Goal: Task Accomplishment & Management: Complete application form

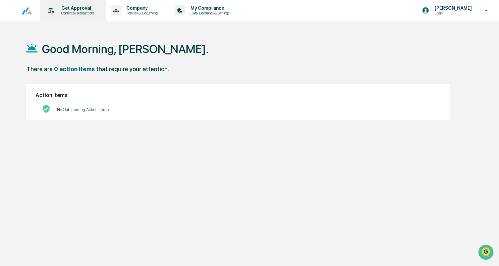
click at [79, 6] on p "Get Approval" at bounding box center [77, 7] width 42 height 5
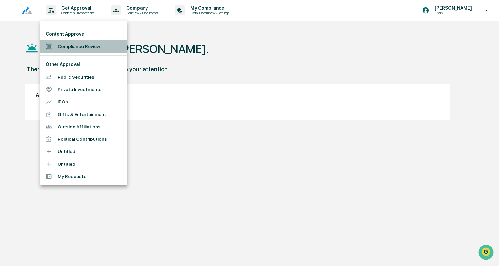
click at [77, 44] on li "Compliance Review" at bounding box center [83, 46] width 87 height 12
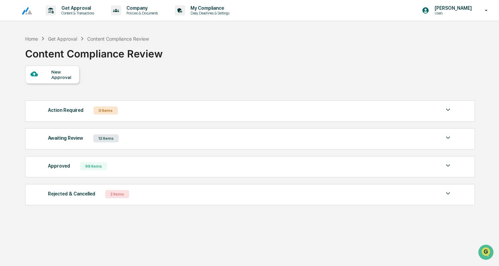
click at [60, 72] on div "New Approval" at bounding box center [62, 74] width 22 height 11
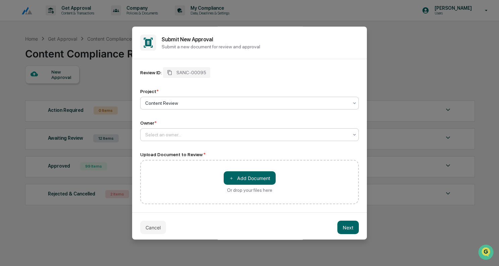
click at [161, 132] on div at bounding box center [246, 134] width 203 height 7
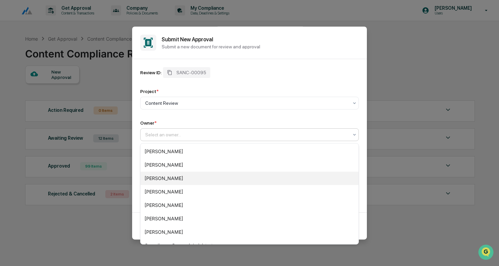
click at [163, 177] on div "[PERSON_NAME]" at bounding box center [250, 177] width 218 height 13
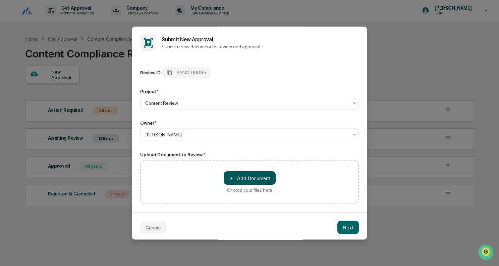
click at [238, 175] on button "＋ Add Document" at bounding box center [250, 177] width 52 height 13
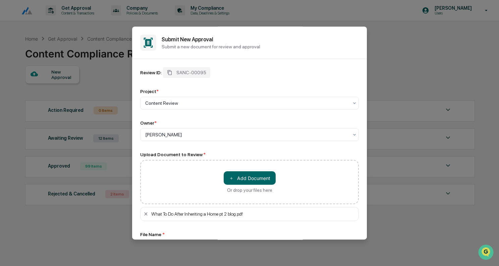
scroll to position [52, 0]
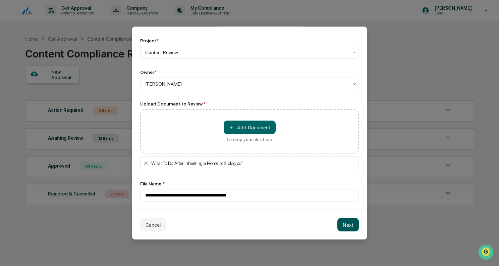
click at [344, 225] on button "Next" at bounding box center [347, 224] width 21 height 13
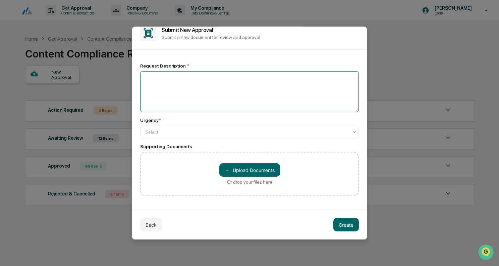
click at [211, 90] on textarea at bounding box center [249, 91] width 219 height 41
type textarea "**********"
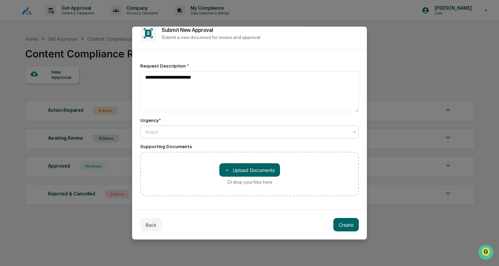
click at [195, 130] on div at bounding box center [246, 131] width 203 height 7
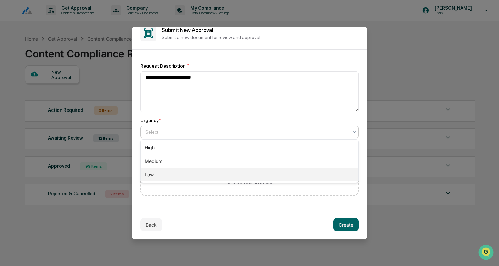
click at [175, 174] on div "Low" at bounding box center [250, 174] width 218 height 13
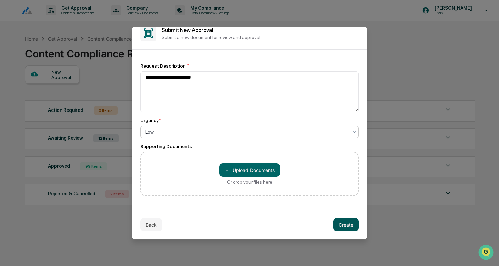
click at [351, 224] on button "Create" at bounding box center [345, 224] width 25 height 13
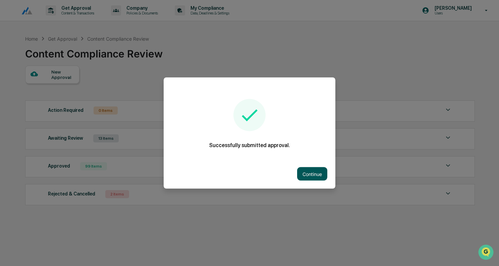
click at [308, 174] on button "Continue" at bounding box center [312, 173] width 30 height 13
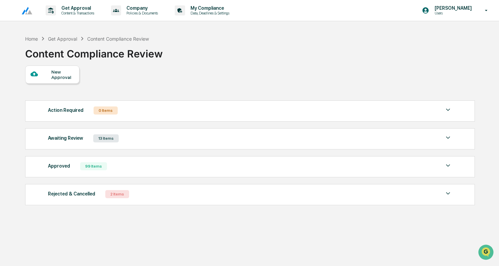
click at [129, 140] on div "Awaiting Review 13 Items" at bounding box center [250, 137] width 404 height 9
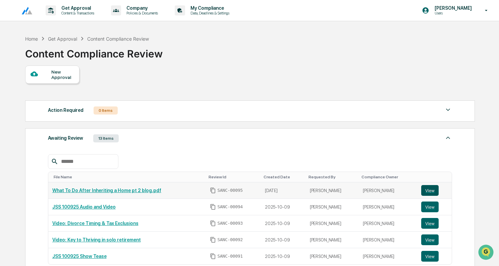
click at [433, 190] on button "View" at bounding box center [429, 190] width 17 height 11
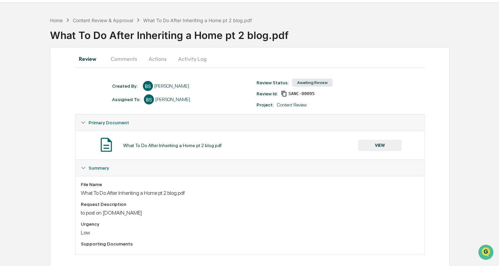
scroll to position [25, 0]
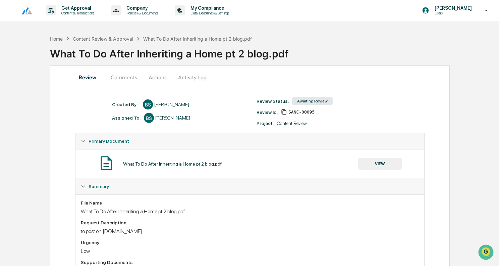
click at [120, 37] on div "Content Review & Approval" at bounding box center [103, 39] width 60 height 6
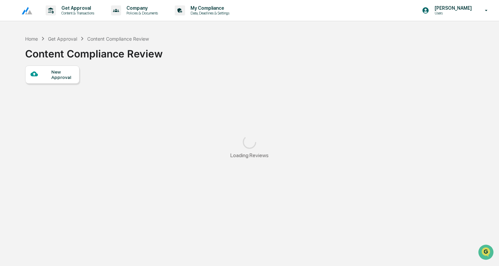
click at [64, 74] on div "New Approval" at bounding box center [62, 74] width 22 height 11
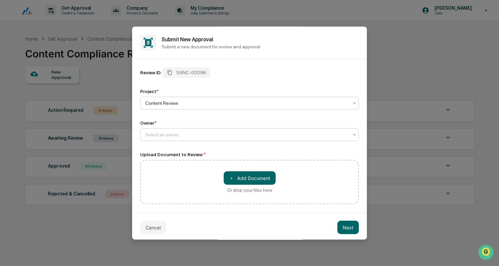
click at [191, 132] on div at bounding box center [246, 134] width 203 height 7
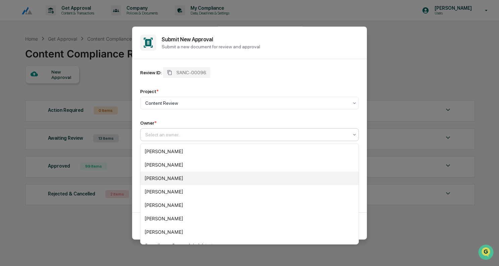
click at [173, 176] on div "[PERSON_NAME]" at bounding box center [250, 177] width 218 height 13
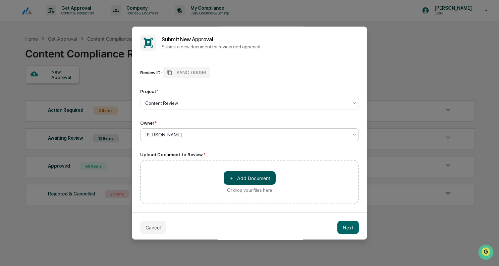
click at [256, 179] on button "＋ Add Document" at bounding box center [250, 177] width 52 height 13
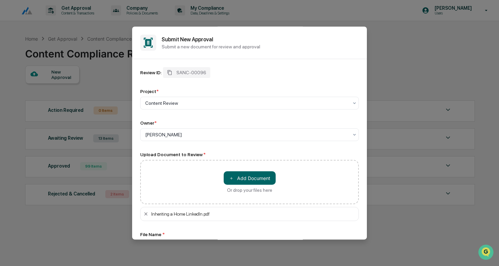
scroll to position [52, 0]
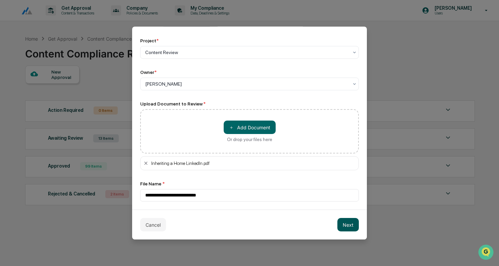
click at [344, 224] on button "Next" at bounding box center [347, 224] width 21 height 13
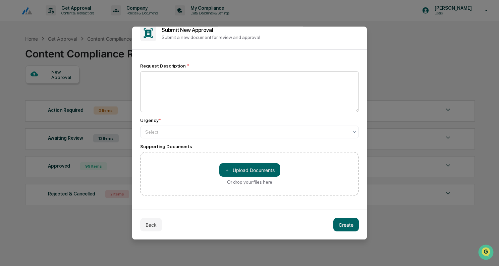
scroll to position [4, 0]
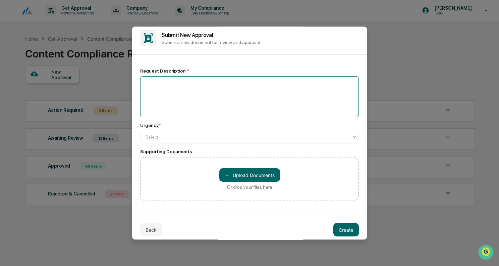
click at [212, 106] on textarea at bounding box center [249, 96] width 219 height 41
type textarea "**********"
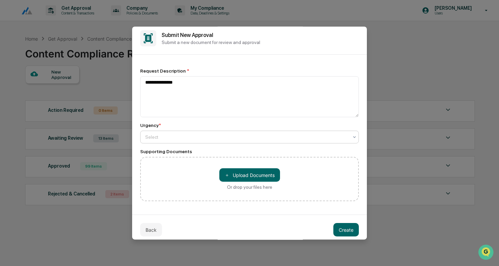
click at [195, 135] on div at bounding box center [246, 136] width 203 height 7
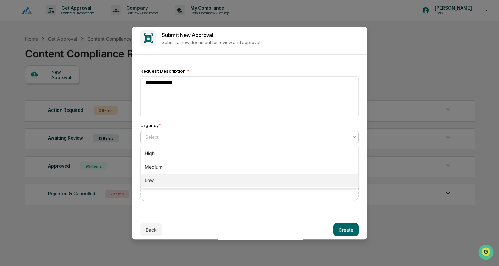
click at [169, 182] on div "Low" at bounding box center [250, 179] width 218 height 13
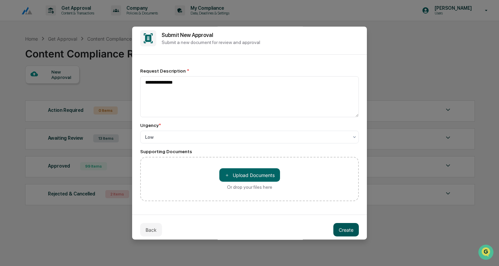
click at [345, 230] on button "Create" at bounding box center [345, 229] width 25 height 13
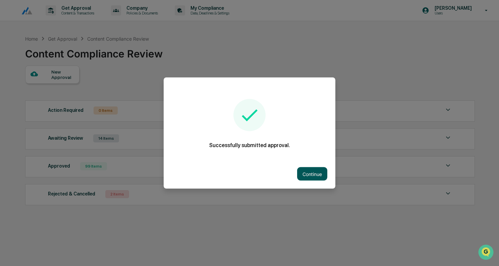
click at [314, 169] on button "Continue" at bounding box center [312, 173] width 30 height 13
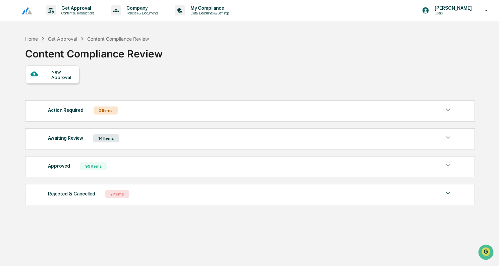
click at [154, 142] on div "Awaiting Review 14 Items" at bounding box center [250, 137] width 404 height 9
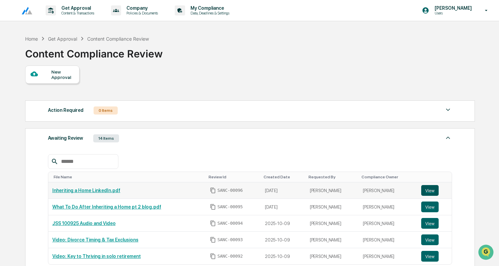
click at [432, 189] on button "View" at bounding box center [429, 190] width 17 height 11
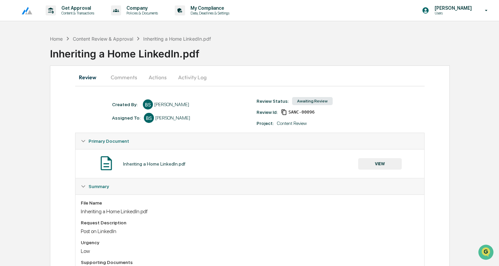
click at [106, 35] on div "Home Content Review & Approval Inheriting a Home LinkedIn.pdf Inheriting a Home…" at bounding box center [274, 49] width 449 height 34
click at [106, 40] on div "Content Review & Approval" at bounding box center [103, 39] width 60 height 6
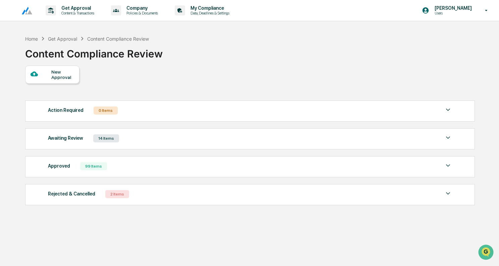
click at [69, 71] on div "New Approval" at bounding box center [62, 74] width 22 height 11
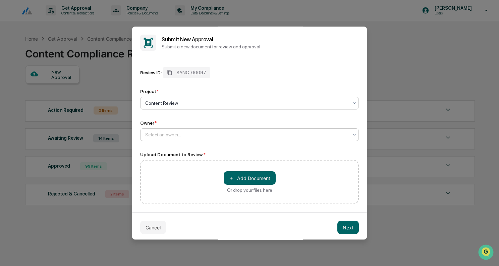
click at [180, 134] on div at bounding box center [246, 134] width 203 height 7
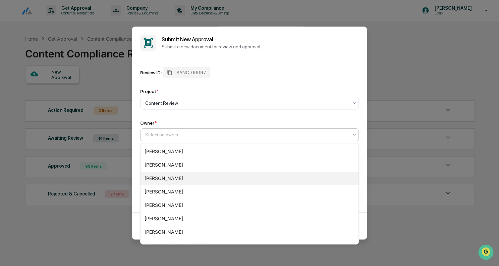
click at [176, 174] on div "[PERSON_NAME]" at bounding box center [250, 177] width 218 height 13
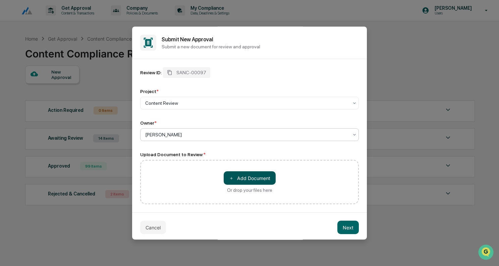
click at [250, 182] on button "＋ Add Document" at bounding box center [250, 177] width 52 height 13
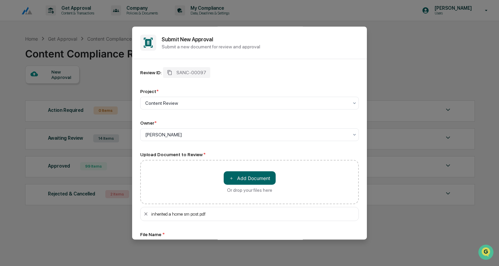
scroll to position [52, 0]
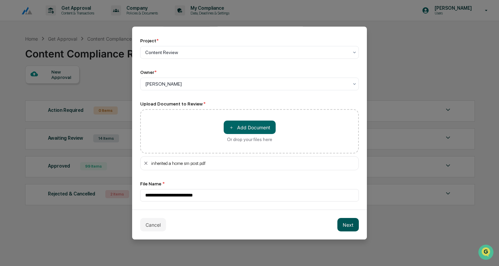
click at [350, 225] on button "Next" at bounding box center [347, 224] width 21 height 13
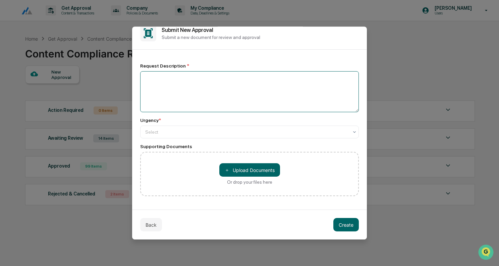
click at [210, 89] on textarea at bounding box center [249, 91] width 219 height 41
type textarea "**********"
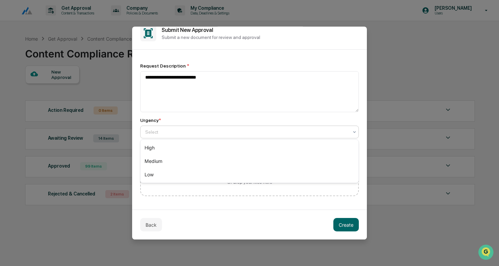
click at [218, 128] on div at bounding box center [246, 131] width 203 height 7
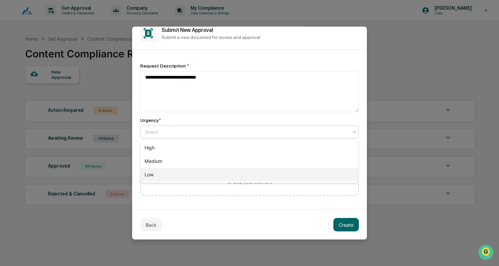
click at [185, 174] on div "Low" at bounding box center [250, 174] width 218 height 13
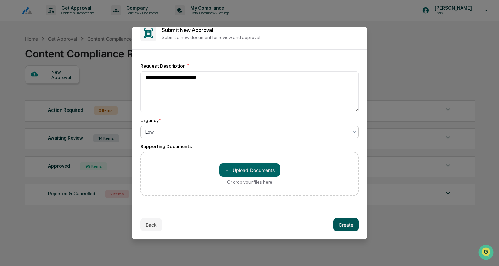
click at [344, 225] on button "Create" at bounding box center [345, 224] width 25 height 13
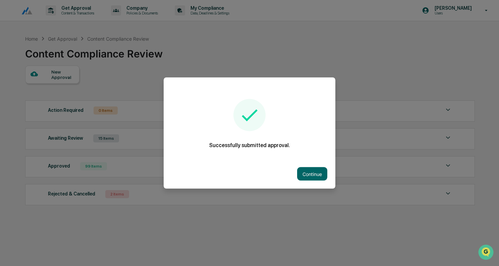
click at [313, 166] on div "Continue" at bounding box center [250, 174] width 172 height 30
click at [314, 171] on button "Continue" at bounding box center [312, 173] width 30 height 13
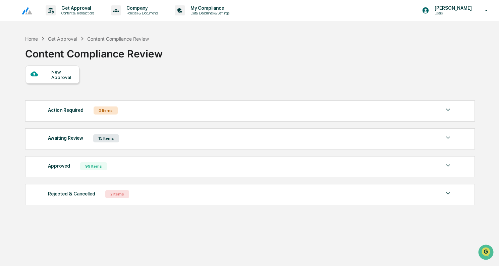
click at [214, 136] on div "Awaiting Review 15 Items" at bounding box center [250, 137] width 404 height 9
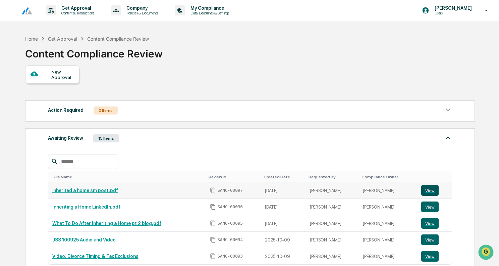
click at [430, 189] on button "View" at bounding box center [429, 190] width 17 height 11
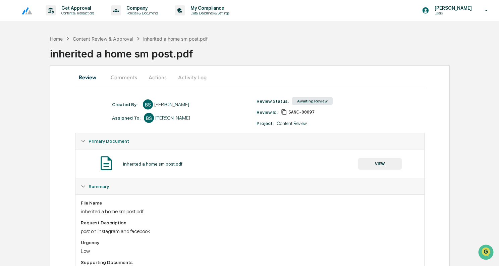
click at [159, 77] on button "Actions" at bounding box center [158, 77] width 30 height 16
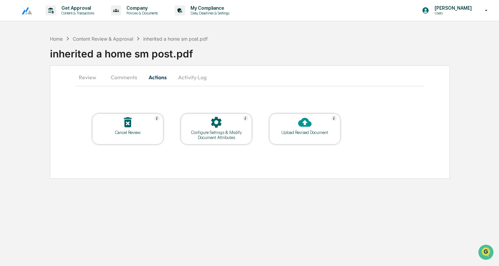
click at [304, 120] on icon at bounding box center [304, 121] width 13 height 13
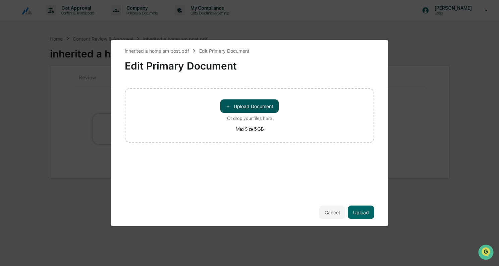
click at [254, 104] on button "＋ Upload Document" at bounding box center [249, 105] width 58 height 13
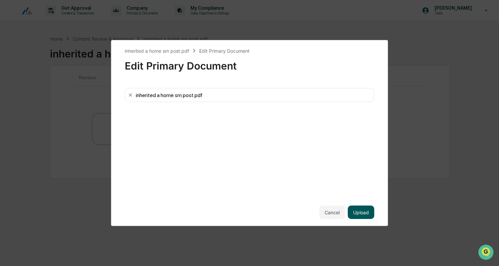
click at [365, 211] on button "Upload" at bounding box center [361, 211] width 26 height 13
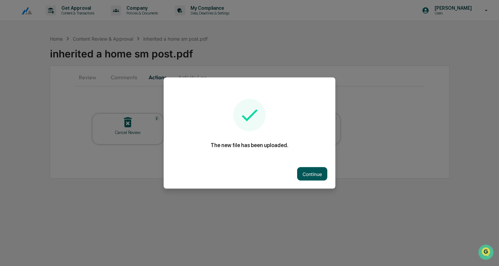
click at [310, 171] on button "Continue" at bounding box center [312, 173] width 30 height 13
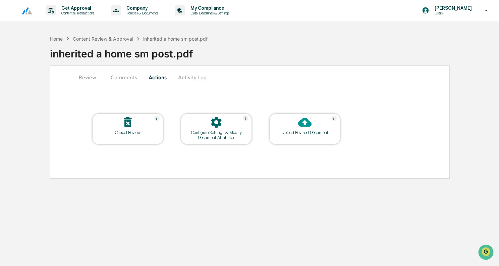
click at [90, 76] on button "Review" at bounding box center [90, 77] width 30 height 16
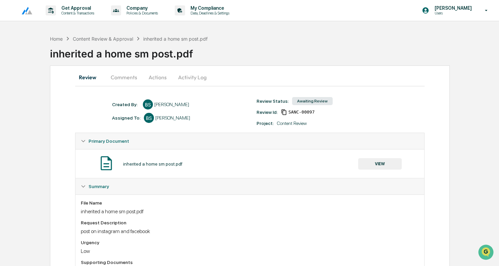
click at [158, 73] on button "Actions" at bounding box center [158, 77] width 30 height 16
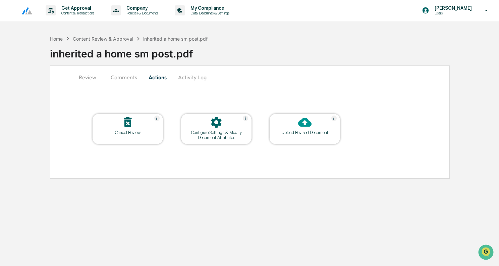
click at [313, 113] on div "Upload Revised Document" at bounding box center [304, 128] width 71 height 31
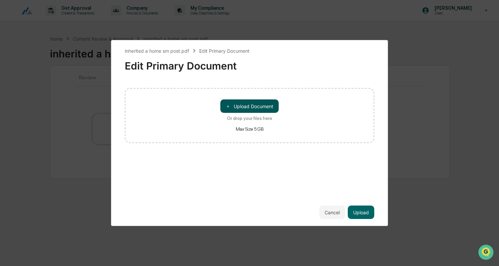
click at [257, 110] on button "＋ Upload Document" at bounding box center [249, 105] width 58 height 13
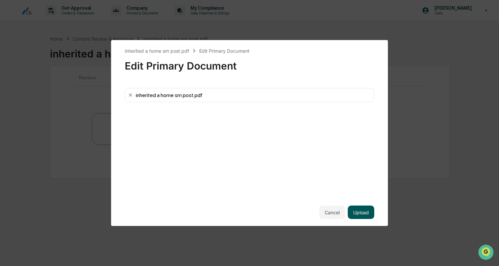
click at [364, 215] on button "Upload" at bounding box center [361, 211] width 26 height 13
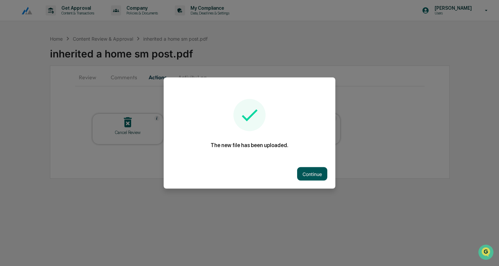
click at [313, 176] on button "Continue" at bounding box center [312, 173] width 30 height 13
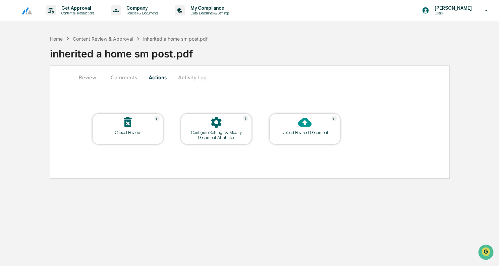
click at [91, 78] on button "Review" at bounding box center [90, 77] width 30 height 16
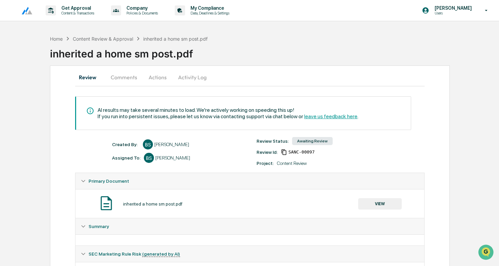
click at [91, 78] on button "Review" at bounding box center [90, 77] width 30 height 16
